Goal: Transaction & Acquisition: Purchase product/service

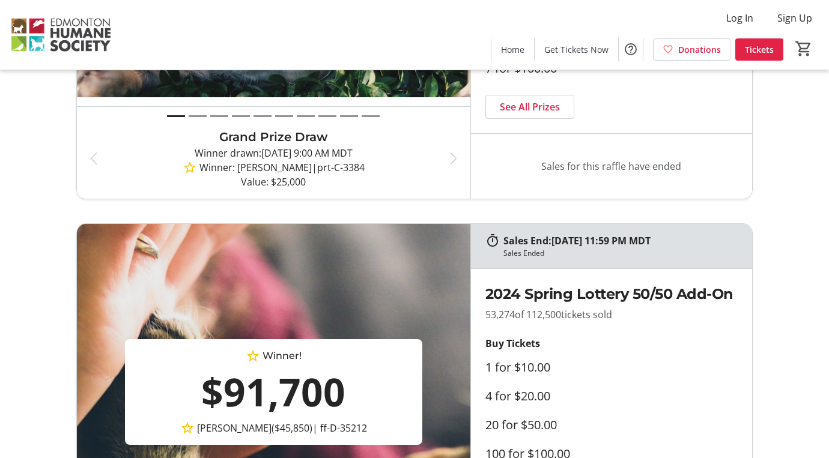
scroll to position [121, 0]
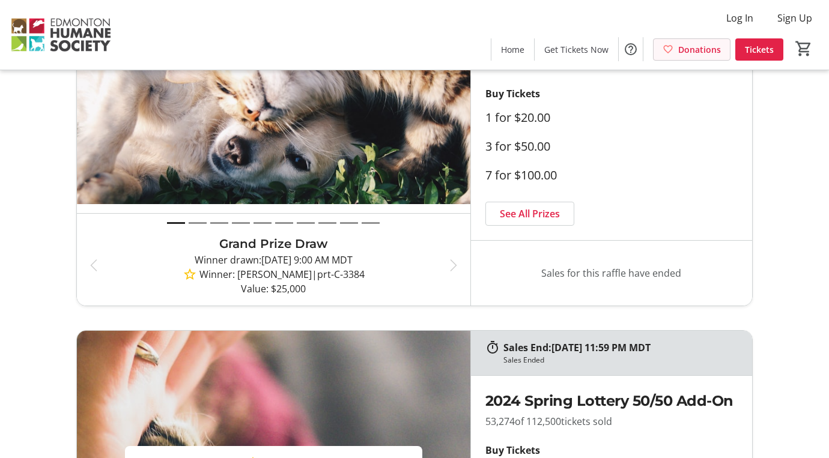
click at [689, 52] on span "Donations" at bounding box center [699, 49] width 43 height 13
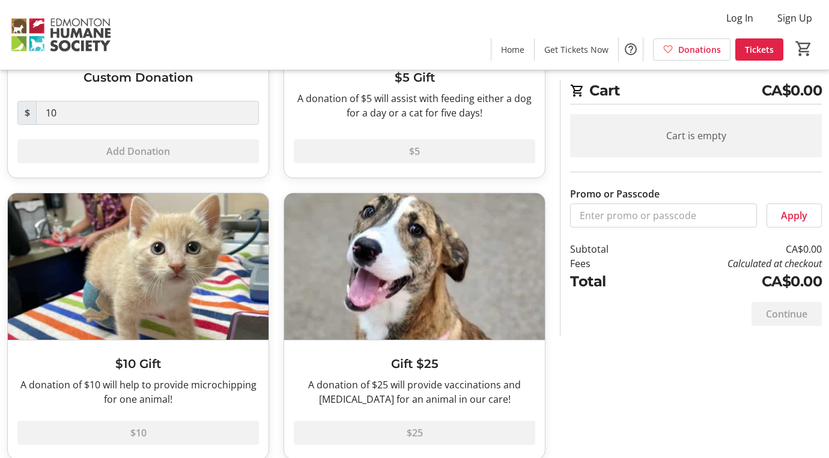
scroll to position [245, 0]
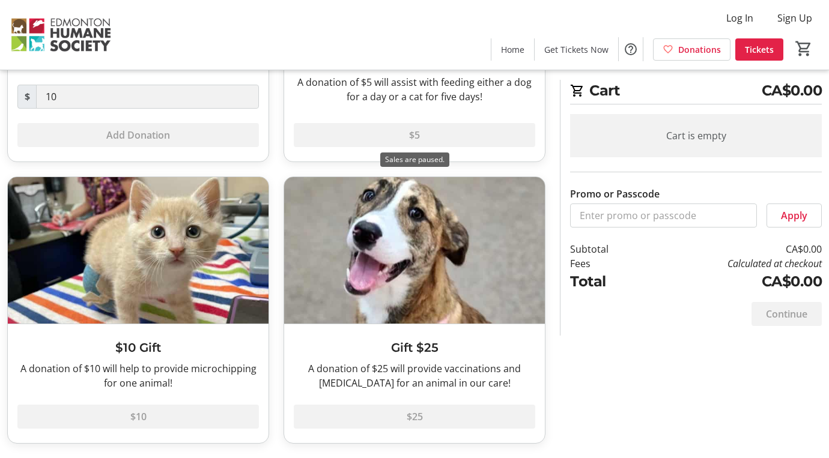
click at [438, 134] on div "$5" at bounding box center [415, 128] width 242 height 38
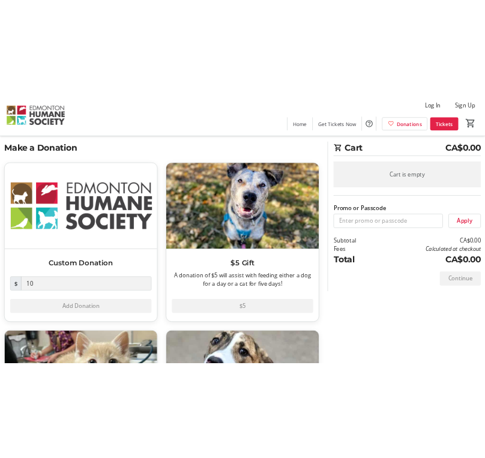
scroll to position [0, 0]
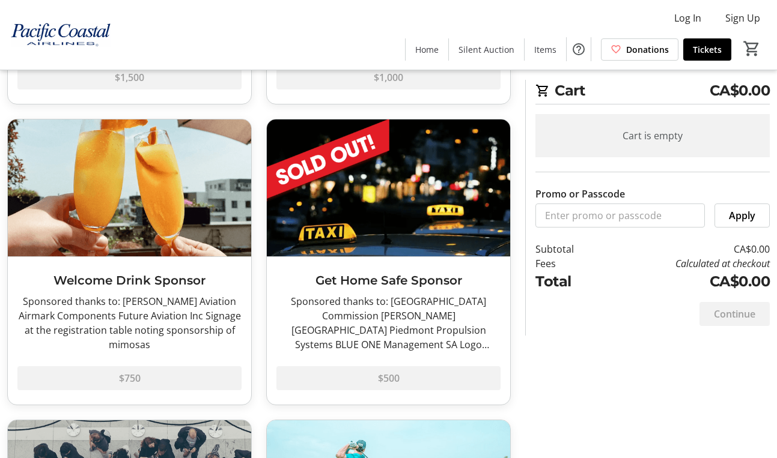
scroll to position [2041, 0]
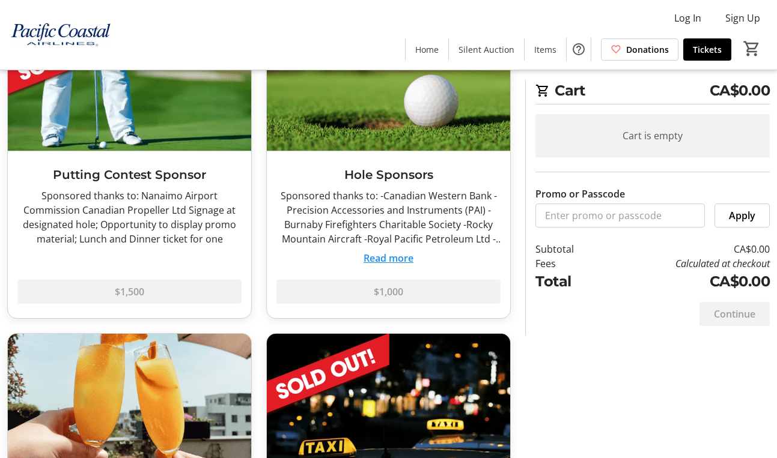
click at [424, 195] on div "Sponsored thanks to: -Canadian Western Bank -Precision Accessories and Instrume…" at bounding box center [388, 218] width 224 height 58
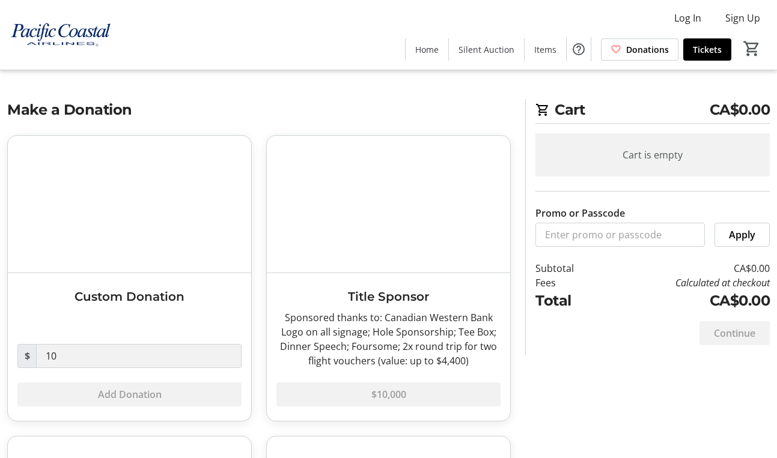
scroll to position [2, 0]
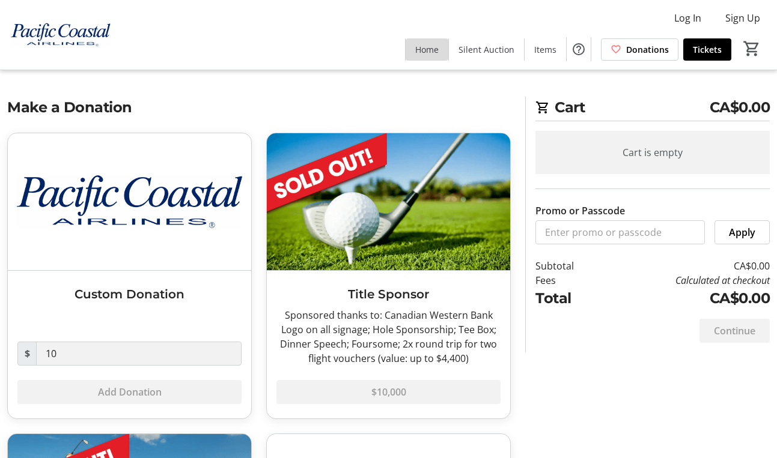
click at [429, 47] on span "Home" at bounding box center [426, 49] width 23 height 13
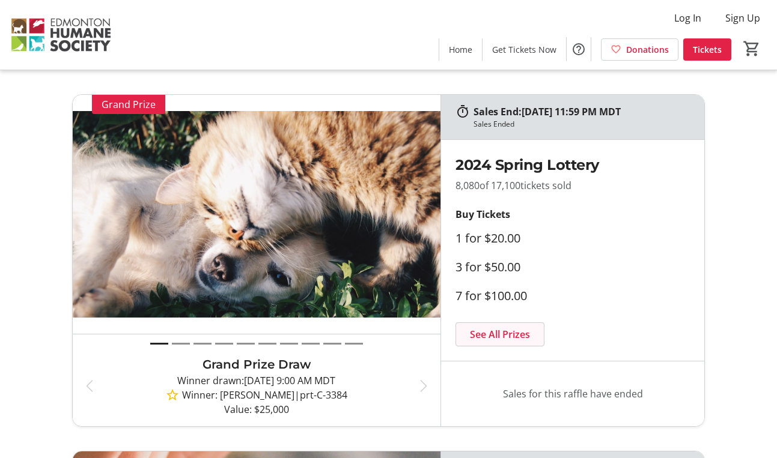
click at [508, 333] on span "See All Prizes" at bounding box center [500, 334] width 60 height 14
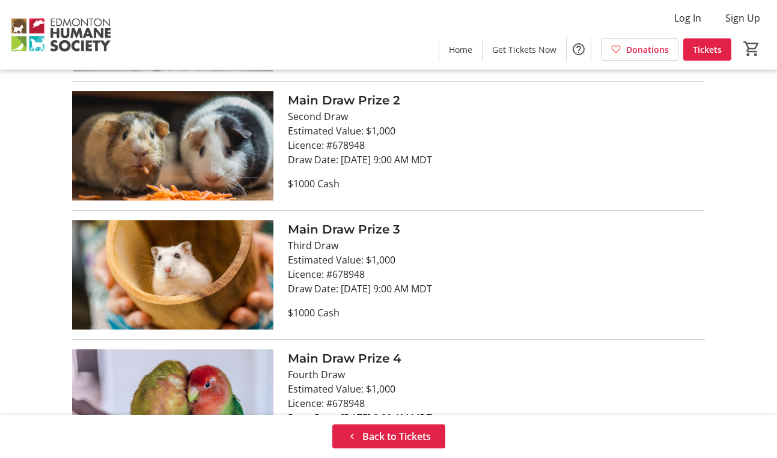
scroll to position [998, 0]
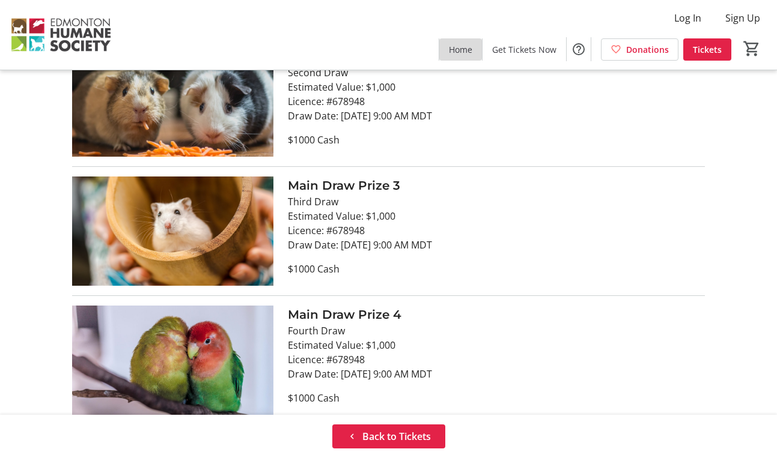
click at [460, 53] on span "Home" at bounding box center [460, 49] width 23 height 13
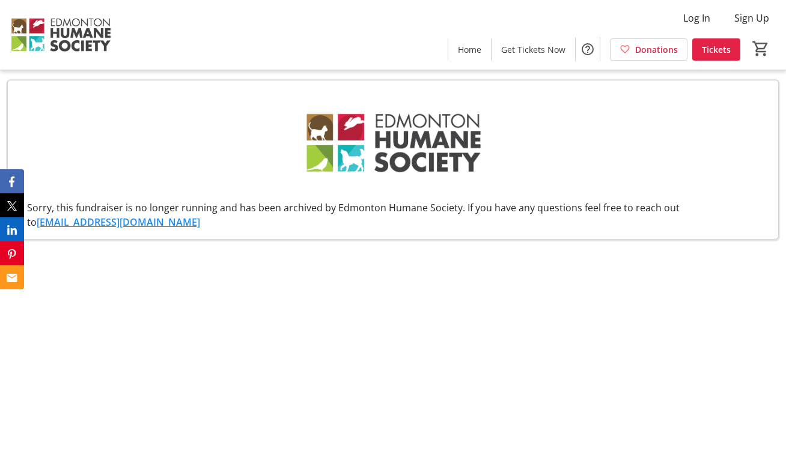
click at [359, 169] on img at bounding box center [393, 143] width 188 height 106
click at [65, 32] on img at bounding box center [60, 35] width 107 height 60
click at [474, 49] on span "Home" at bounding box center [469, 49] width 23 height 13
click at [536, 54] on span "Get Tickets Now" at bounding box center [533, 49] width 64 height 13
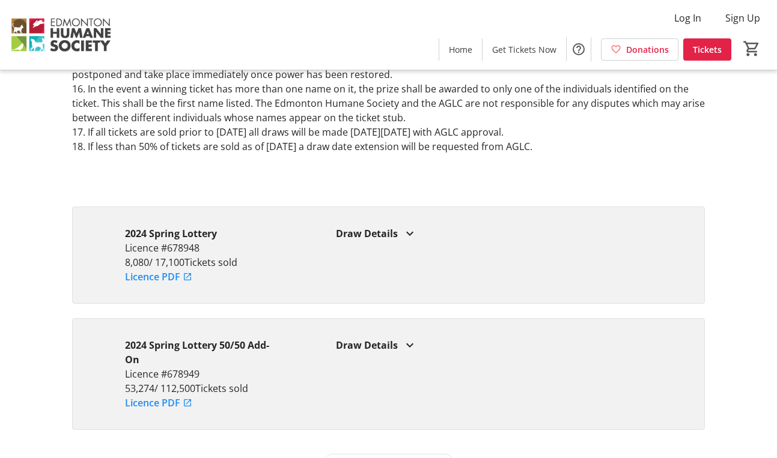
scroll to position [1907, 0]
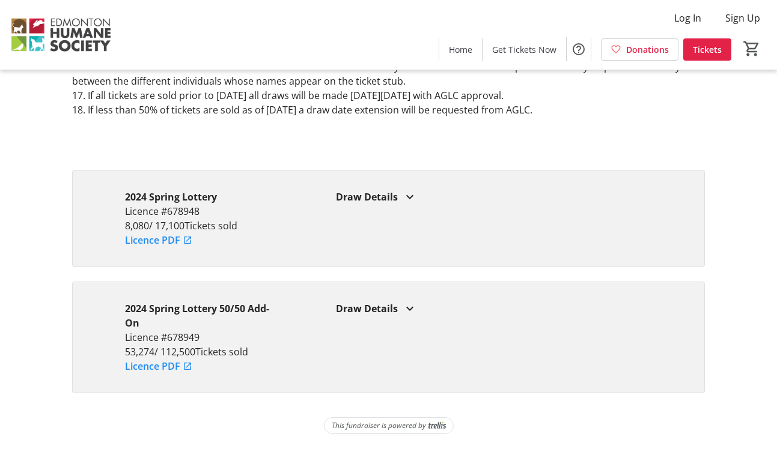
click at [407, 198] on mat-icon at bounding box center [410, 197] width 14 height 14
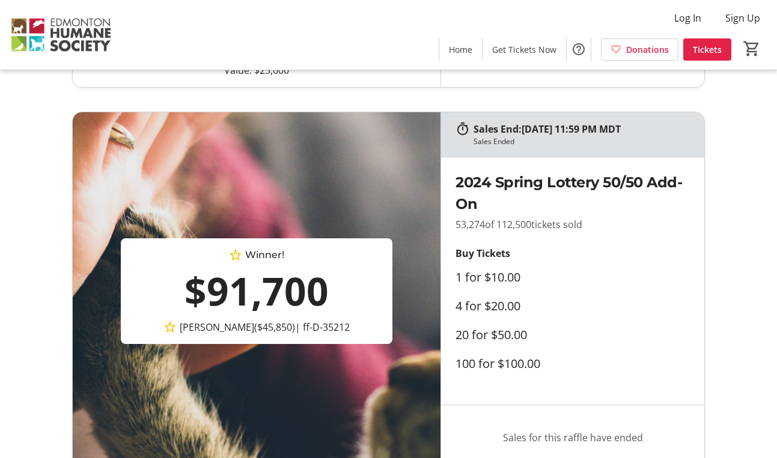
scroll to position [0, 0]
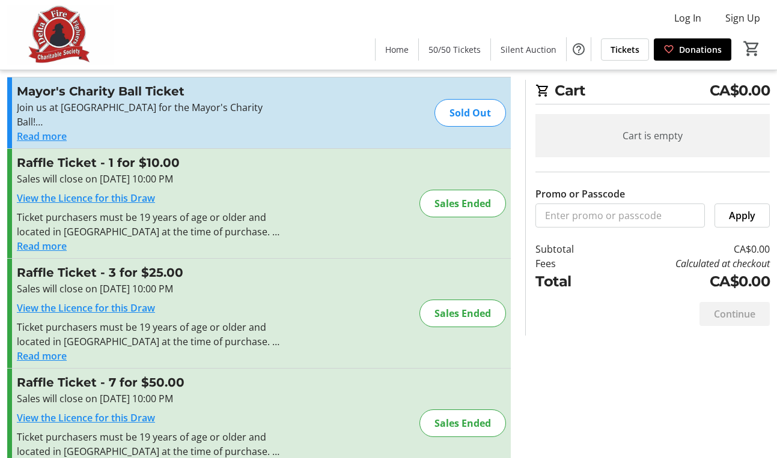
scroll to position [56, 0]
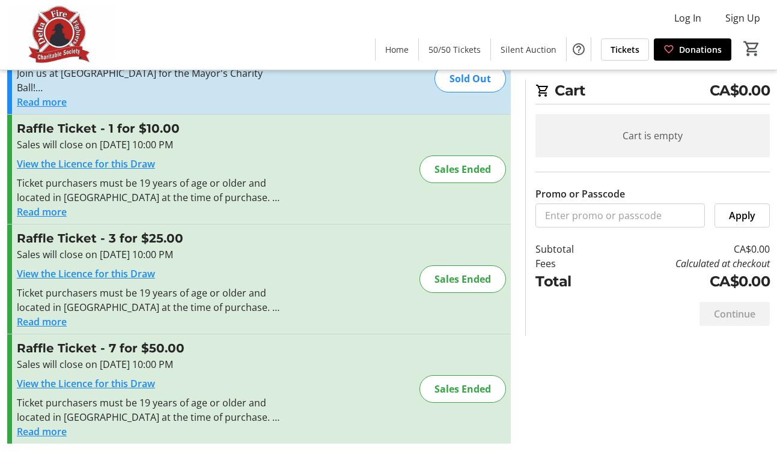
click at [105, 165] on link "View the Licence for this Draw" at bounding box center [86, 163] width 138 height 13
click at [106, 273] on link "View the Licence for this Draw" at bounding box center [86, 273] width 138 height 13
